Goal: Task Accomplishment & Management: Manage account settings

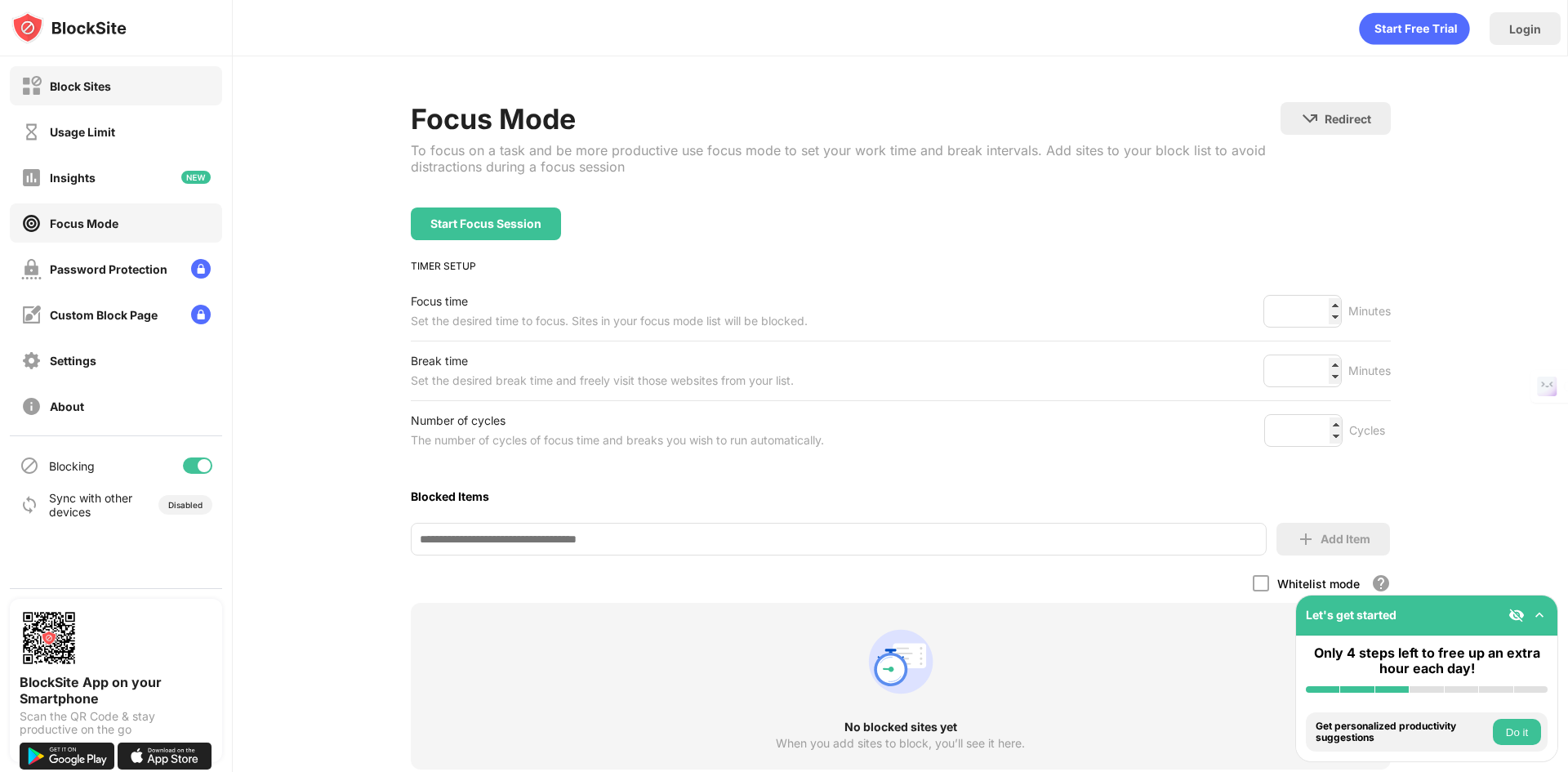
click at [132, 89] on div "Block Sites" at bounding box center [116, 86] width 212 height 39
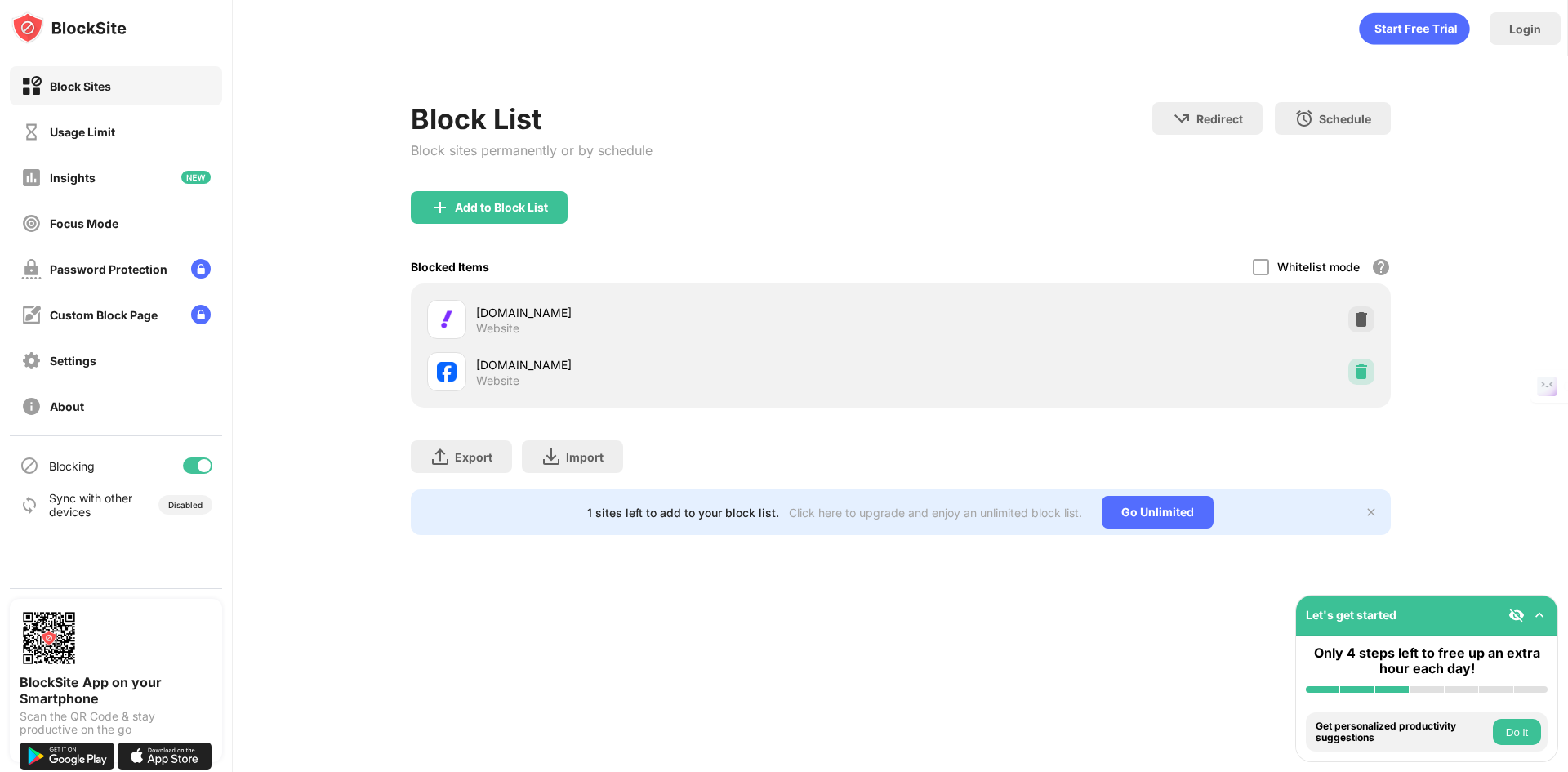
click at [1361, 372] on img at bounding box center [1361, 372] width 16 height 16
